Goal: Task Accomplishment & Management: Use online tool/utility

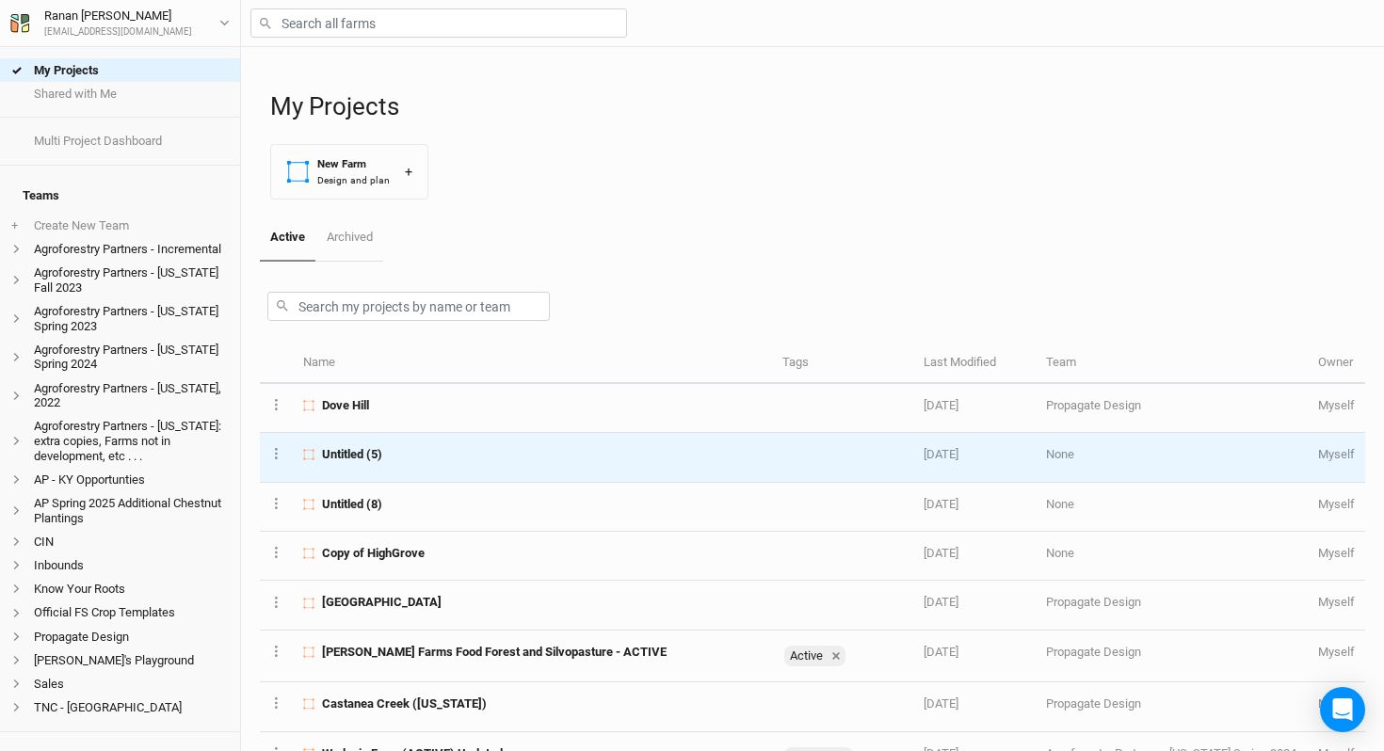
click at [362, 459] on span "Untitled (5)" at bounding box center [352, 454] width 60 height 17
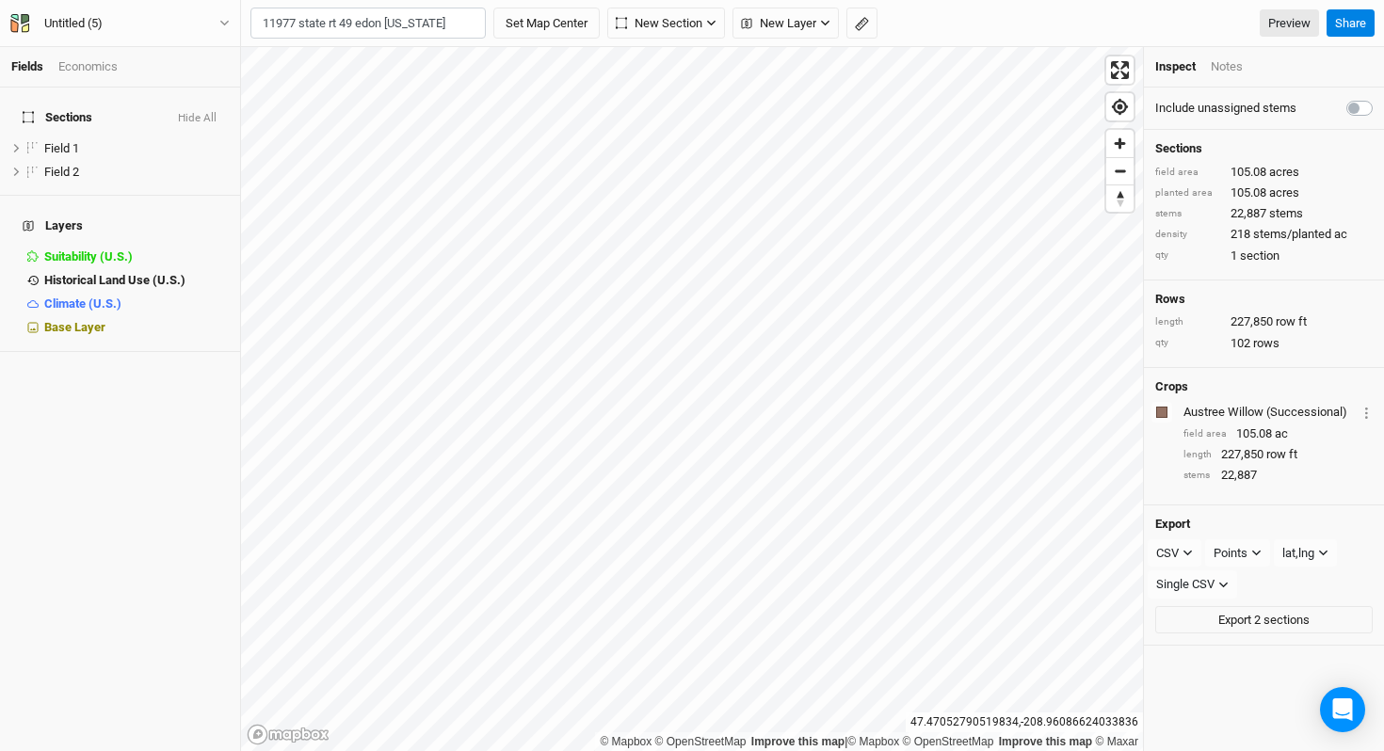
click at [409, 71] on div "Edon, Ohio 43518, United States" at bounding box center [406, 87] width 234 height 32
type input "11977 Ohio Highway 49, Edon, Ohio 43518, United States"
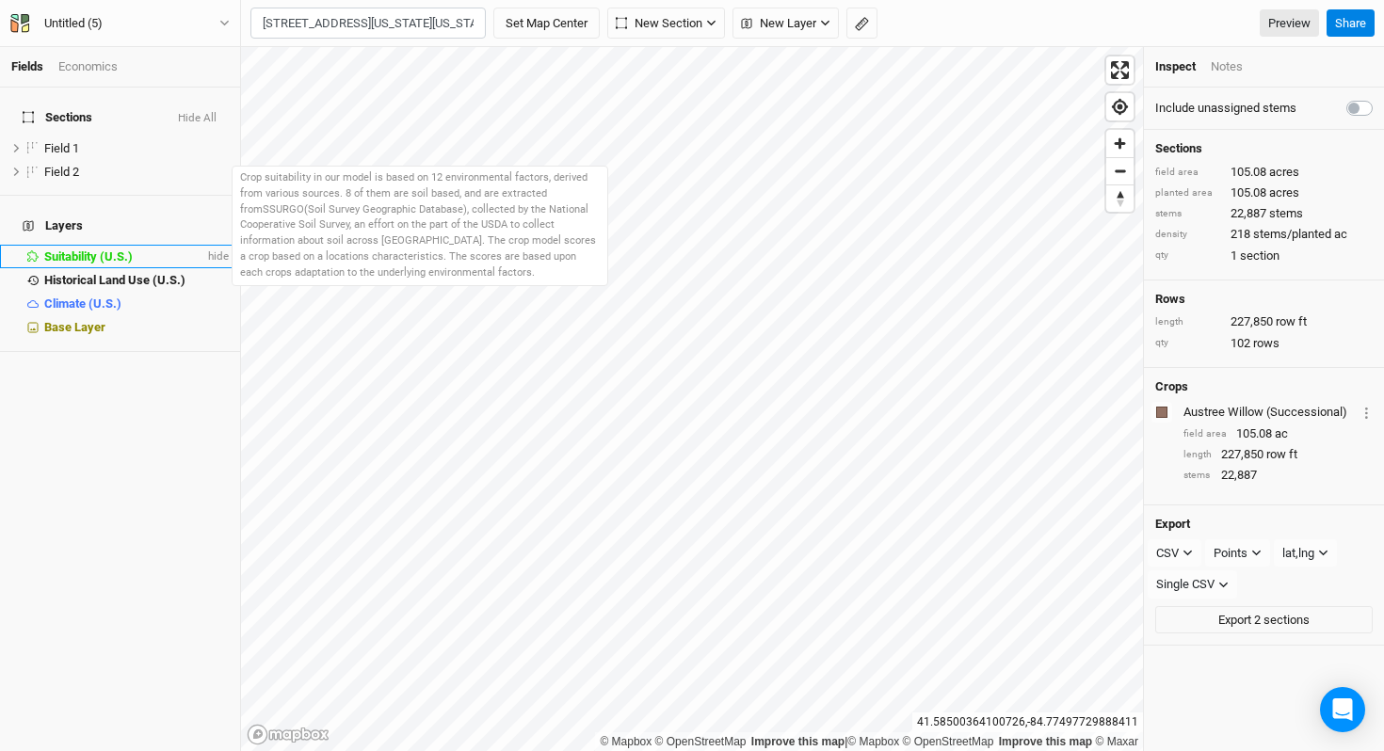
click at [143, 250] on div "Suitability (U.S.)" at bounding box center [124, 257] width 160 height 15
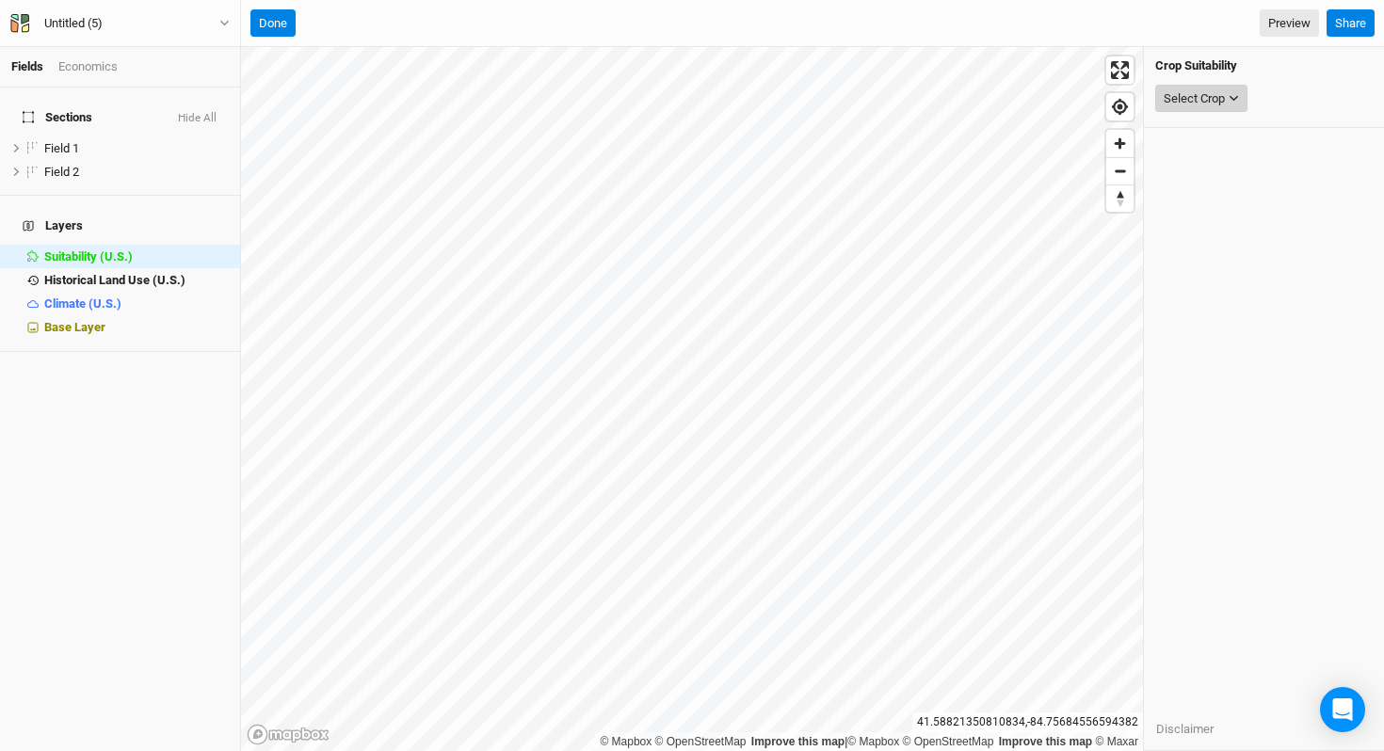
click at [1203, 95] on div "Select Crop" at bounding box center [1194, 98] width 61 height 19
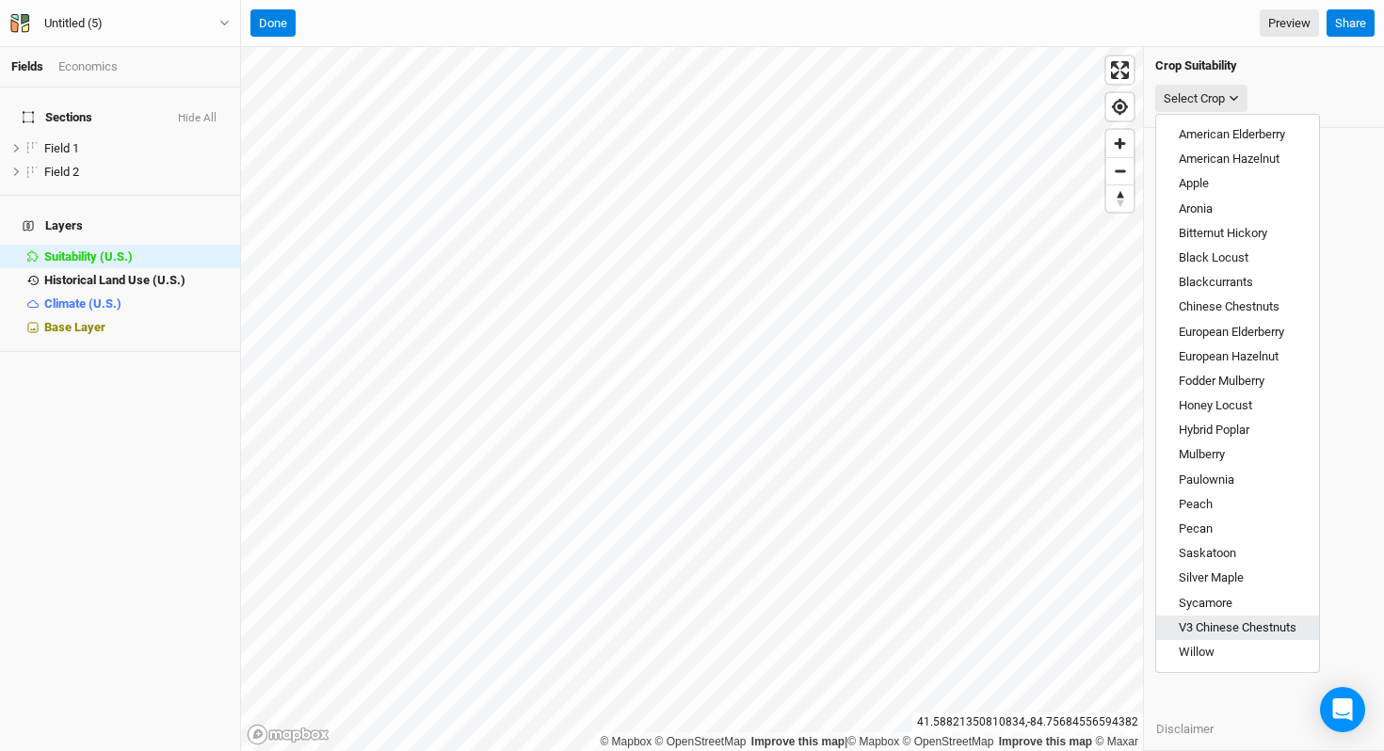
click at [1240, 631] on span "V3 Chinese Chestnuts" at bounding box center [1238, 628] width 118 height 14
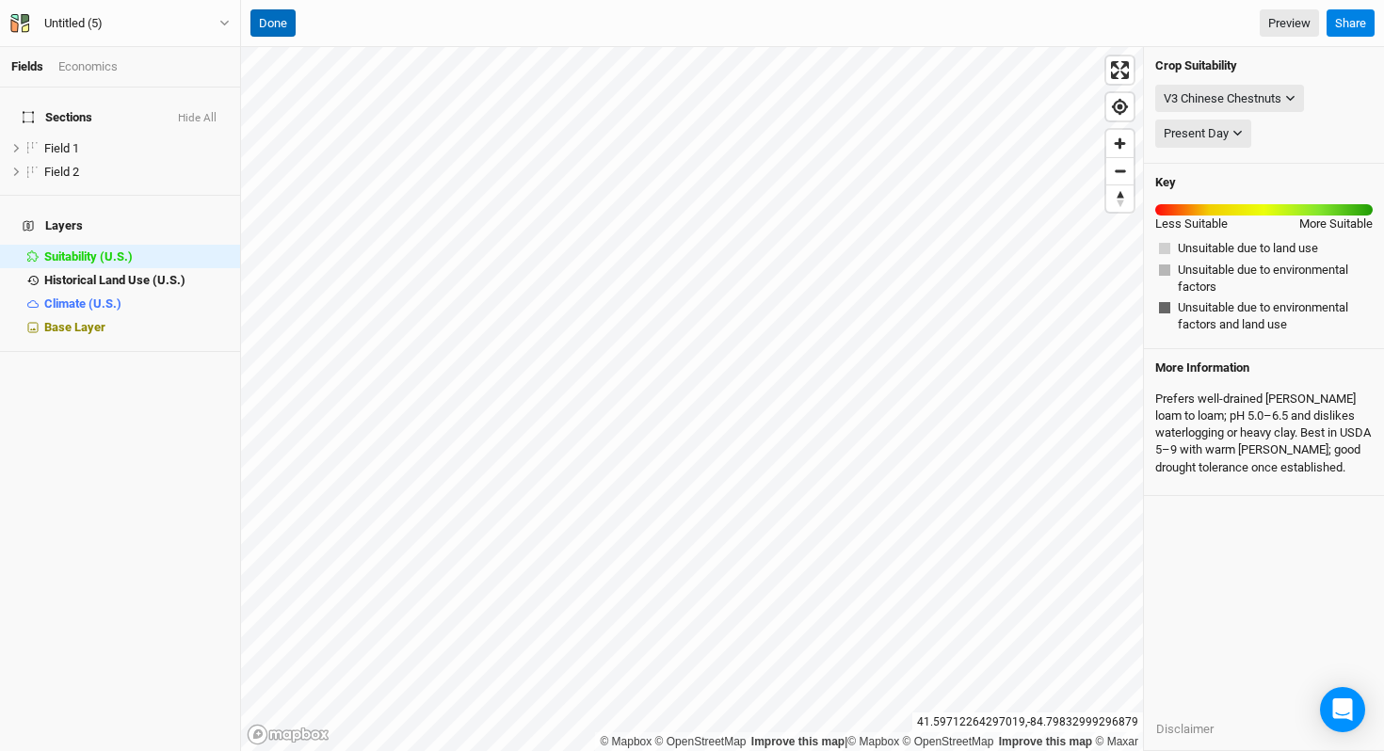
click at [263, 16] on button "Done" at bounding box center [272, 23] width 45 height 28
